Goal: Information Seeking & Learning: Learn about a topic

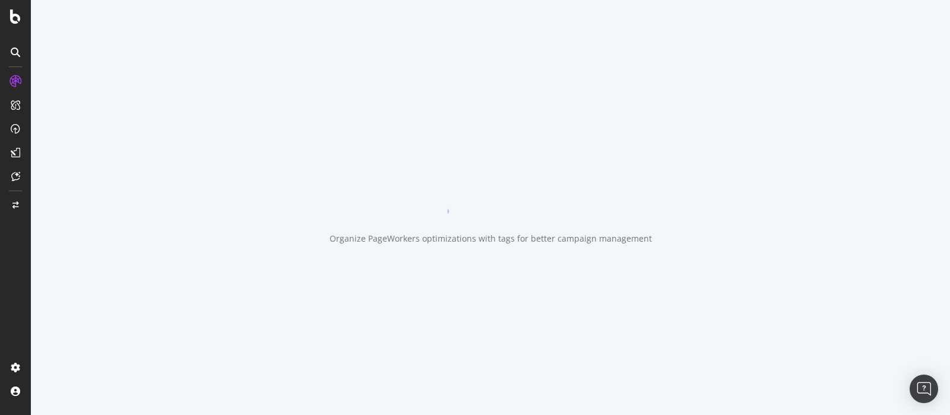
click at [17, 55] on icon at bounding box center [16, 53] width 10 height 10
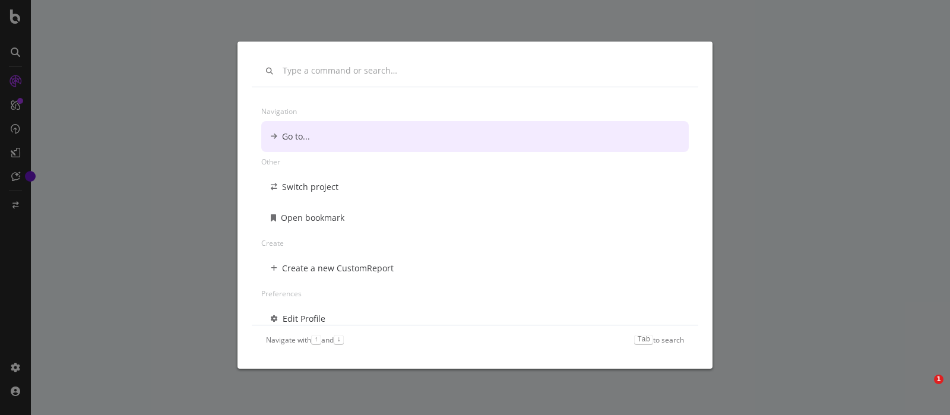
click at [350, 71] on input "modal" at bounding box center [483, 71] width 401 height 10
drag, startPoint x: 113, startPoint y: 72, endPoint x: 104, endPoint y: 72, distance: 9.5
click at [112, 72] on div "Navigation Go to... Other Switch project Open bookmark Create Create a new Cust…" at bounding box center [475, 207] width 950 height 415
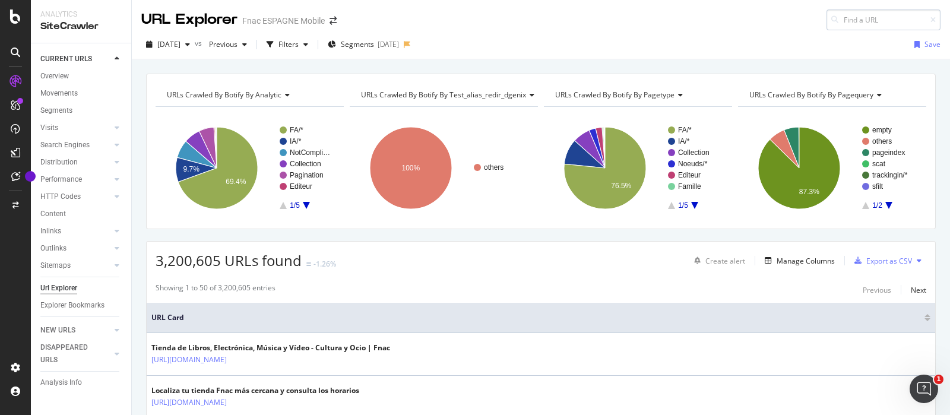
click at [840, 20] on input at bounding box center [884, 20] width 114 height 21
type input "[URL][DOMAIN_NAME]"
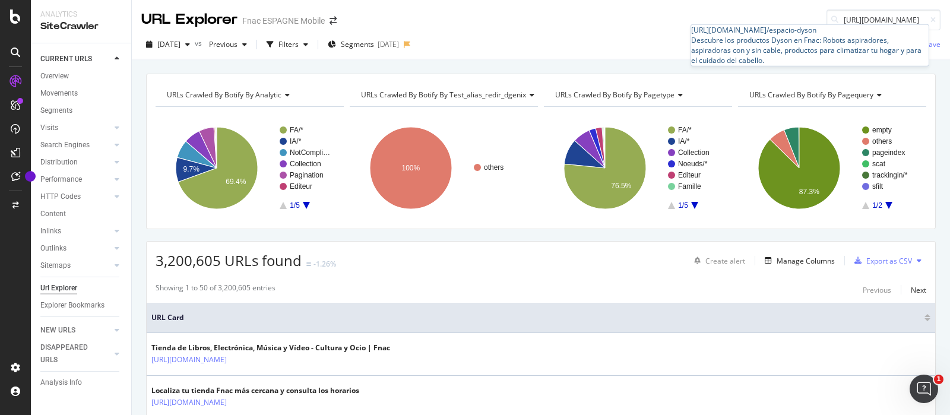
scroll to position [0, 0]
click at [809, 50] on div "Descubre los productos Dyson en Fnac: Robots aspiradores, aspiradoras con y sin…" at bounding box center [810, 50] width 238 height 30
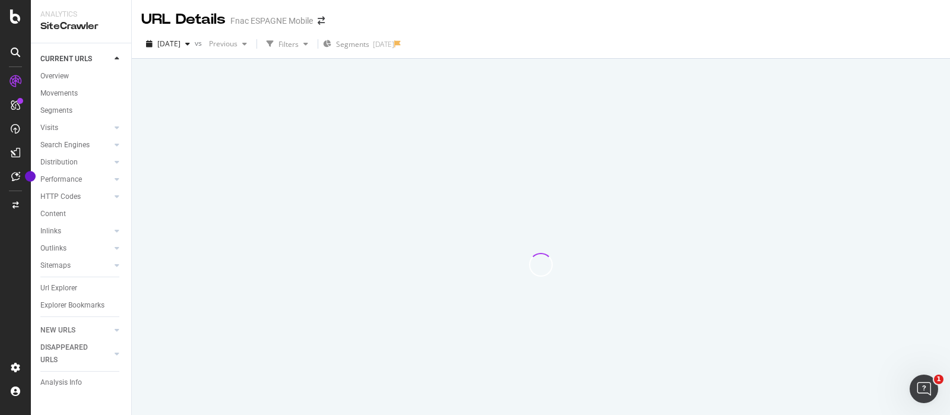
click at [603, 39] on div "[DATE] vs Previous Filters Segments [DATE]" at bounding box center [541, 46] width 818 height 24
